Goal: Book appointment/travel/reservation

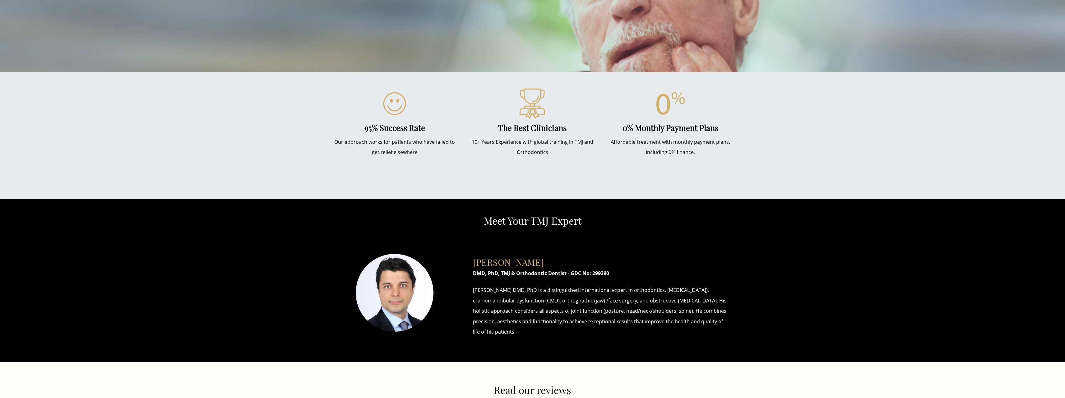
scroll to position [311, 0]
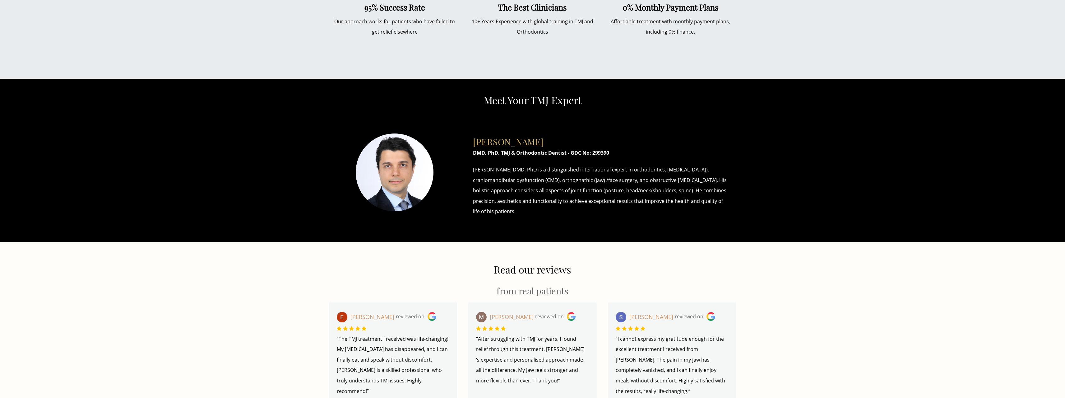
click at [592, 194] on p "[PERSON_NAME] DMD, PhD is a distinguished international expert in orthodontics,…" at bounding box center [601, 190] width 257 height 52
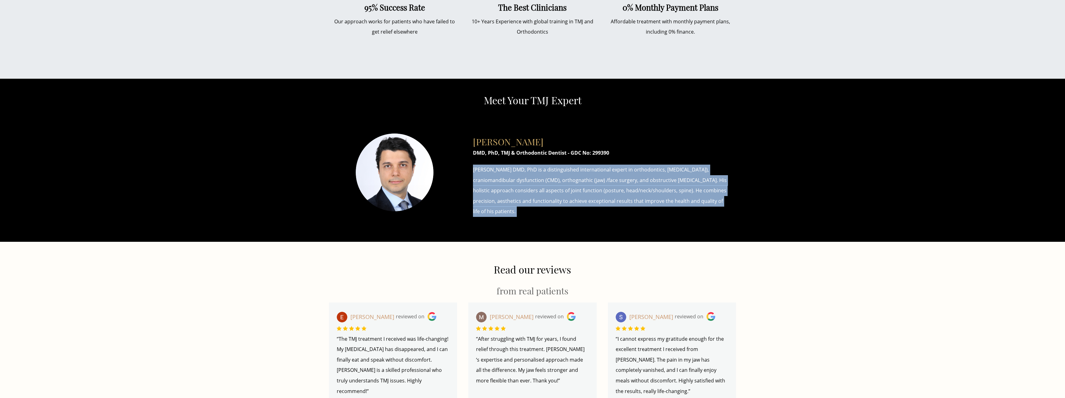
click at [592, 194] on p "[PERSON_NAME] DMD, PhD is a distinguished international expert in orthodontics,…" at bounding box center [601, 190] width 257 height 52
click at [590, 193] on p "[PERSON_NAME] DMD, PhD is a distinguished international expert in orthodontics,…" at bounding box center [601, 190] width 257 height 52
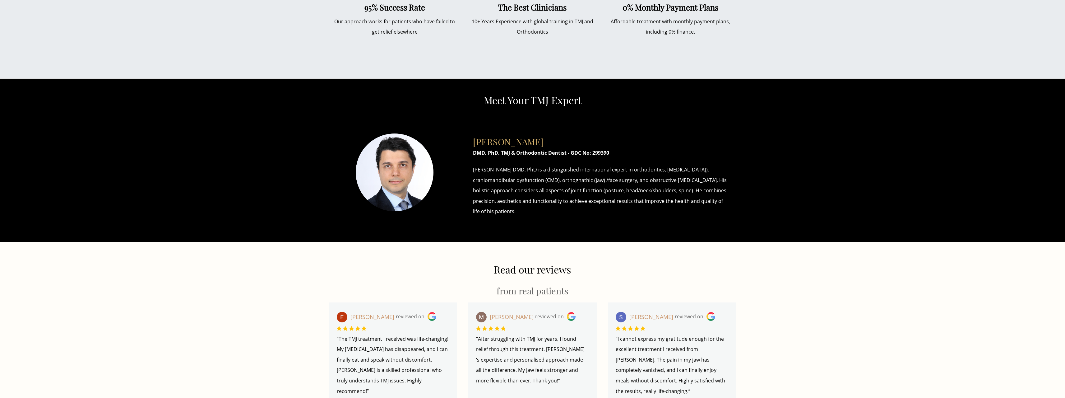
click at [584, 191] on p "[PERSON_NAME] DMD, PhD is a distinguished international expert in orthodontics,…" at bounding box center [601, 190] width 257 height 52
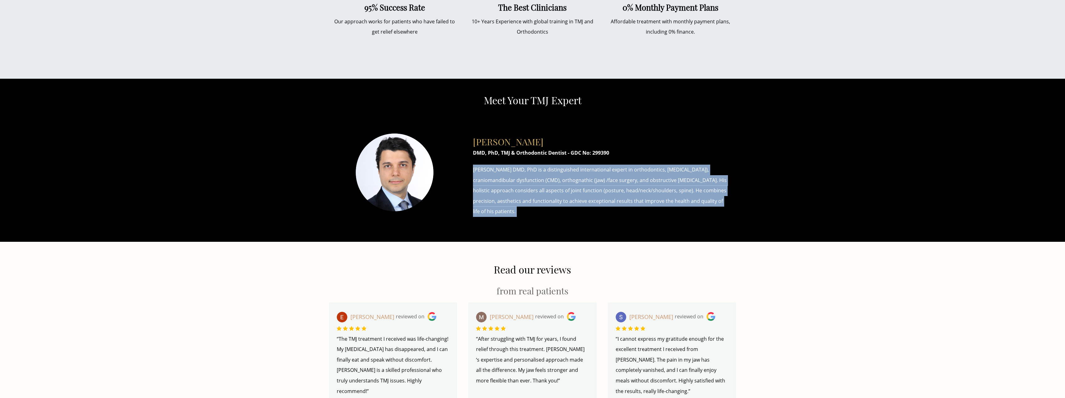
drag, startPoint x: 584, startPoint y: 191, endPoint x: 596, endPoint y: 192, distance: 11.5
click at [585, 191] on p "[PERSON_NAME] DMD, PhD is a distinguished international expert in orthodontics,…" at bounding box center [601, 190] width 257 height 52
click at [596, 192] on p "[PERSON_NAME] DMD, PhD is a distinguished international expert in orthodontics,…" at bounding box center [601, 190] width 257 height 52
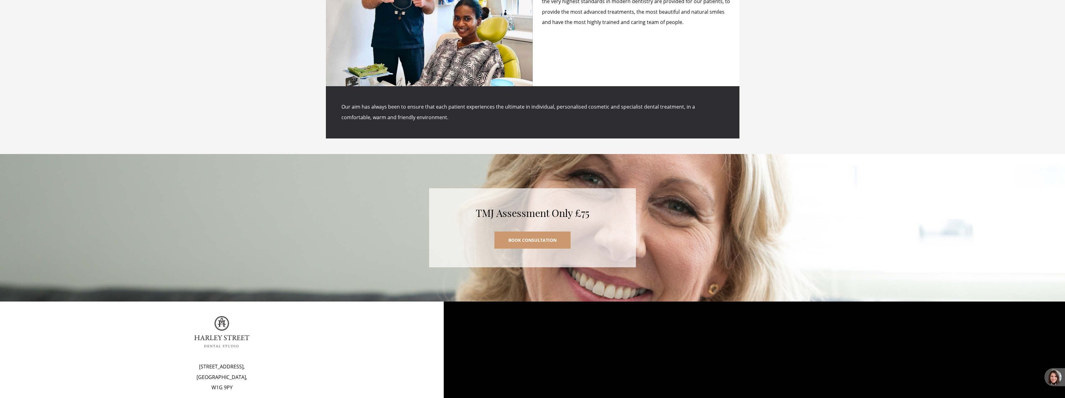
scroll to position [0, 0]
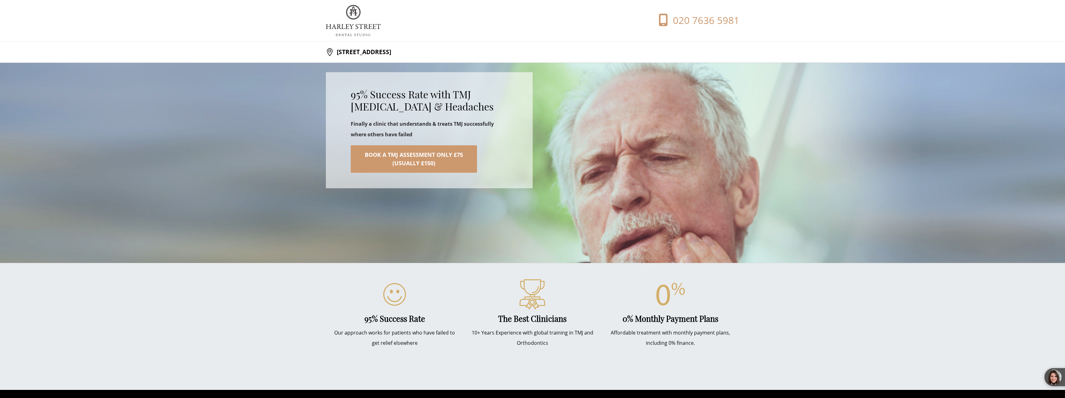
click at [348, 24] on img at bounding box center [353, 20] width 55 height 31
click at [349, 36] on header "020 7636 5981" at bounding box center [532, 20] width 1065 height 41
drag, startPoint x: 348, startPoint y: 43, endPoint x: 348, endPoint y: 46, distance: 3.4
click at [348, 44] on section "[STREET_ADDRESS]" at bounding box center [532, 51] width 1065 height 21
click at [346, 54] on p "[STREET_ADDRESS]" at bounding box center [363, 52] width 58 height 12
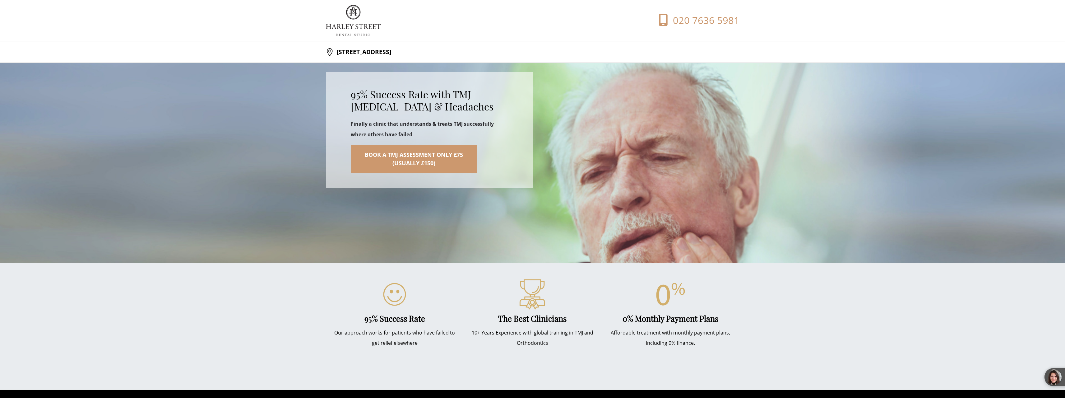
click at [349, 51] on p "[STREET_ADDRESS]" at bounding box center [363, 52] width 58 height 12
click at [361, 29] on img at bounding box center [353, 20] width 55 height 31
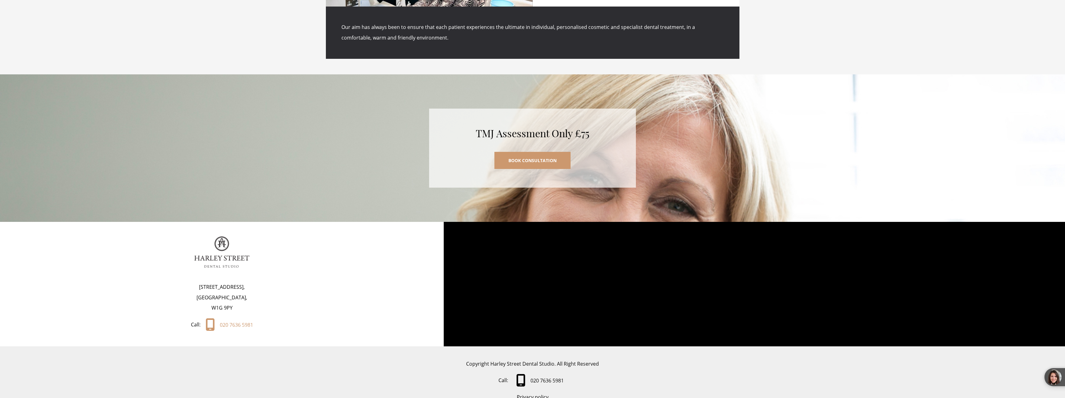
click at [522, 152] on link "BOOK CONSULTATION" at bounding box center [532, 160] width 76 height 17
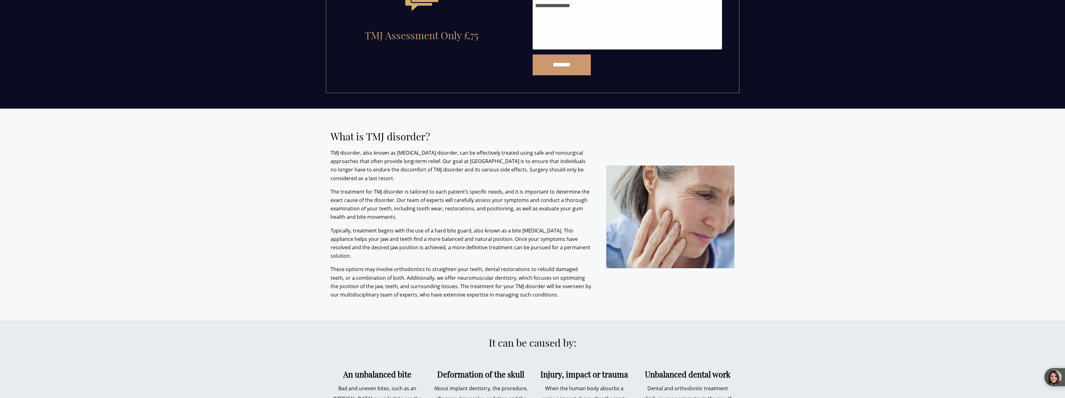
scroll to position [676, 0]
